Goal: Communication & Community: Answer question/provide support

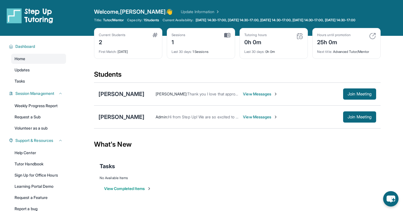
scroll to position [39, 0]
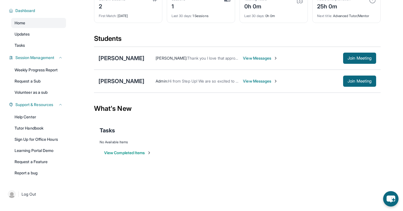
click at [243, 83] on span "View Messages" at bounding box center [260, 81] width 35 height 6
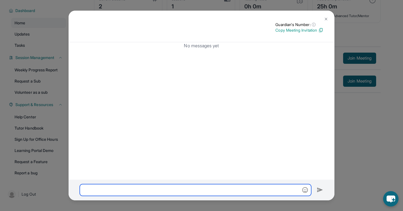
click at [90, 186] on input "text" at bounding box center [196, 190] width 232 height 12
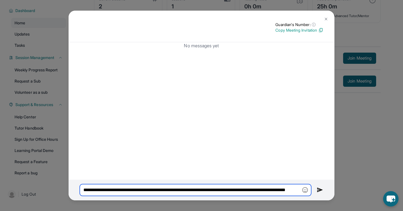
scroll to position [0, 32]
type input "**********"
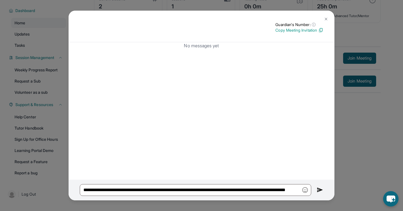
scroll to position [0, 0]
click at [318, 189] on img at bounding box center [320, 190] width 6 height 7
click at [319, 188] on img at bounding box center [320, 190] width 6 height 7
click at [328, 19] on img at bounding box center [326, 19] width 4 height 4
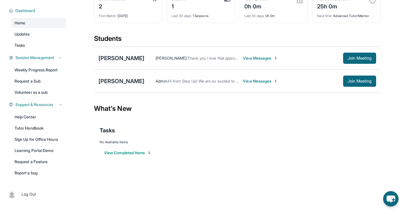
click at [252, 82] on span "View Messages" at bounding box center [260, 81] width 35 height 6
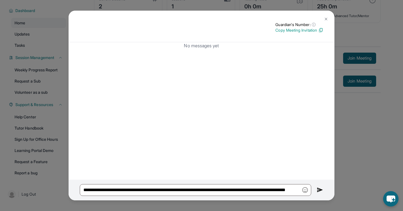
click at [319, 191] on img at bounding box center [320, 190] width 6 height 7
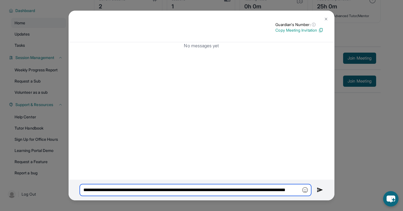
scroll to position [0, 32]
drag, startPoint x: 83, startPoint y: 190, endPoint x: 312, endPoint y: 211, distance: 230.3
click at [312, 211] on div "**********" at bounding box center [201, 105] width 403 height 211
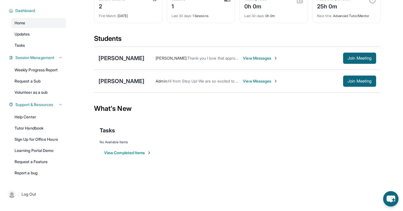
scroll to position [0, 0]
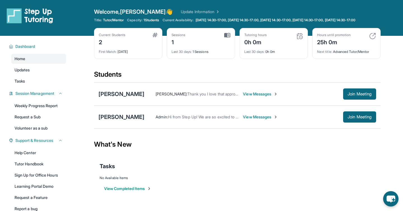
click at [183, 10] on link "Update Information" at bounding box center [200, 12] width 39 height 6
